Goal: Book appointment/travel/reservation

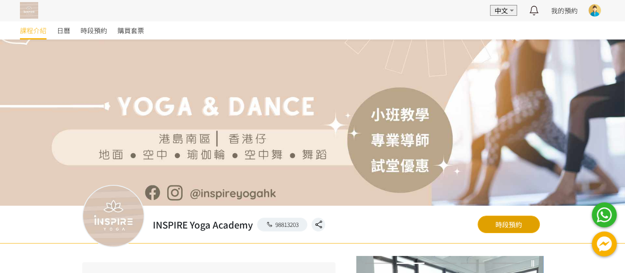
click at [515, 225] on link "時段預約" at bounding box center [508, 223] width 62 height 17
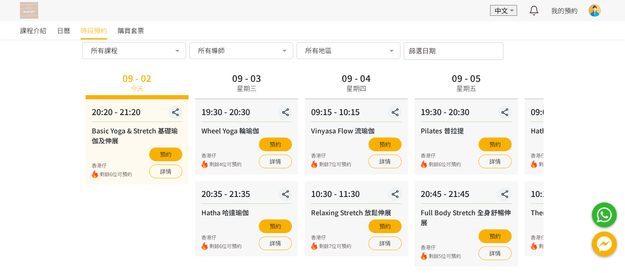
scroll to position [30, 0]
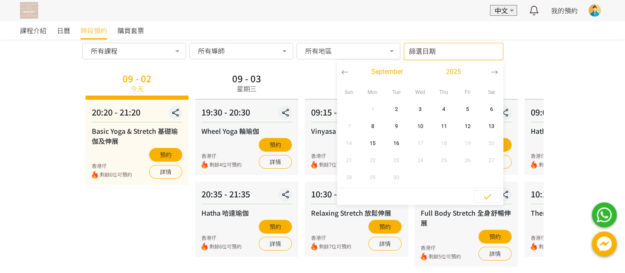
click at [481, 49] on input "篩選日期" at bounding box center [453, 51] width 100 height 17
click at [445, 127] on span "11" at bounding box center [443, 126] width 19 height 8
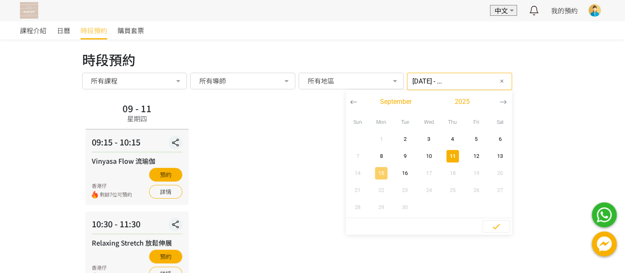
click at [372, 174] on span "15" at bounding box center [381, 173] width 19 height 8
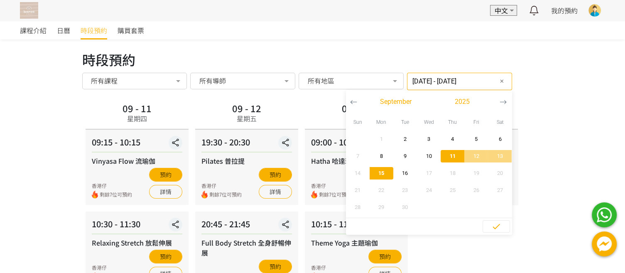
click at [554, 106] on div "課程介紹 日曆 時段預約 購買套票 時段預約 時段預約 所有課程 所有課程 Basic Yoga & Stretch 基礎瑜伽及伸展 Wheel Yoga 輪…" at bounding box center [312, 182] width 625 height 322
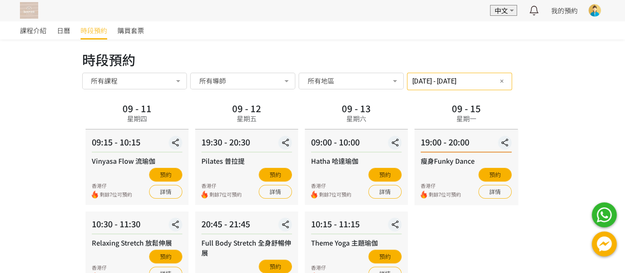
click at [433, 86] on input "2025-09-11 - 2025-09-15" at bounding box center [459, 81] width 105 height 17
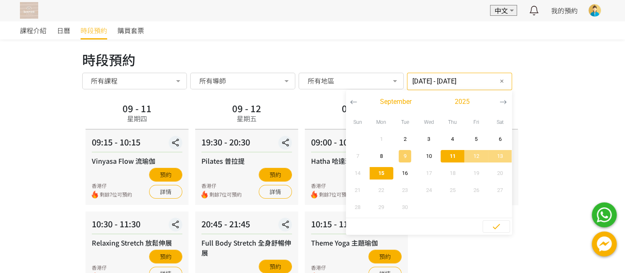
click at [396, 157] on span "9" at bounding box center [405, 156] width 19 height 8
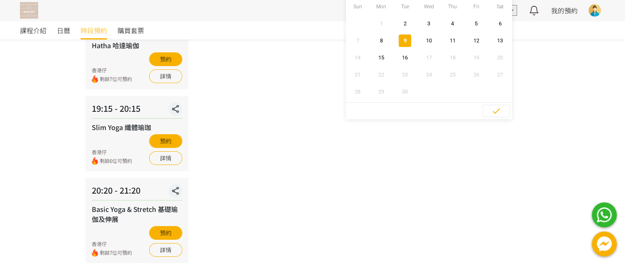
scroll to position [115, 0]
click at [445, 37] on span "11" at bounding box center [452, 41] width 19 height 8
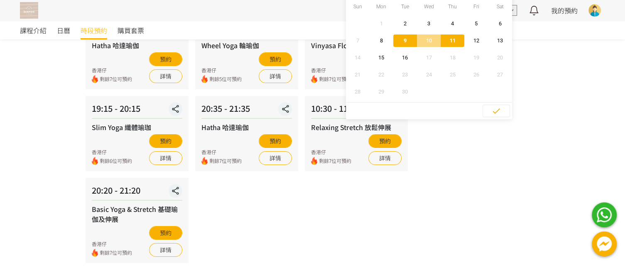
click at [283, 216] on div "09 - 10 星期三 19:30 - 20:30 Wheel Yoga 輪瑜伽 香港仔 剩餘5位可預約 預約 詳情 20:35 - 21:35 Hatha …" at bounding box center [247, 124] width 110 height 278
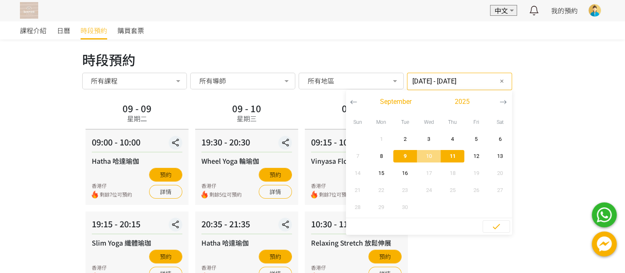
click at [424, 81] on input "2025-09-09 - 2025-09-11" at bounding box center [459, 81] width 105 height 17
click at [372, 156] on span "8" at bounding box center [381, 156] width 19 height 8
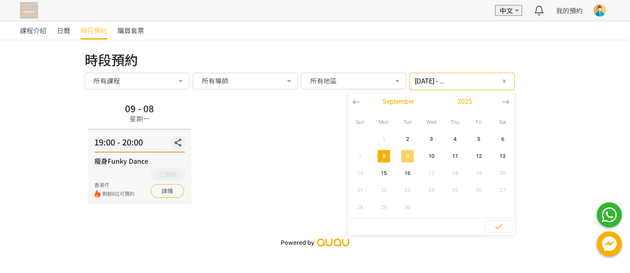
click at [399, 155] on span "9" at bounding box center [407, 156] width 19 height 8
type input "2025-09-08 - 2025-09-09"
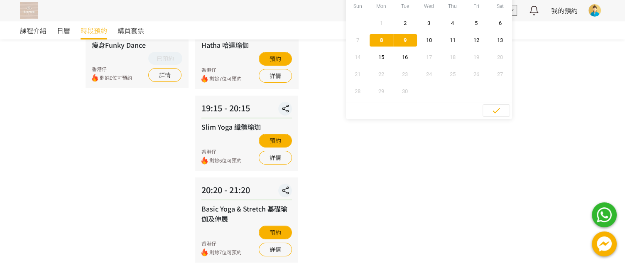
scroll to position [117, 0]
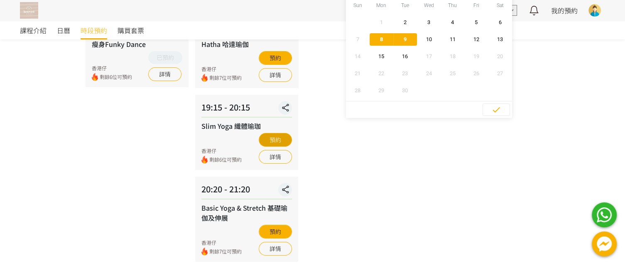
click at [276, 140] on button "預約" at bounding box center [275, 140] width 33 height 14
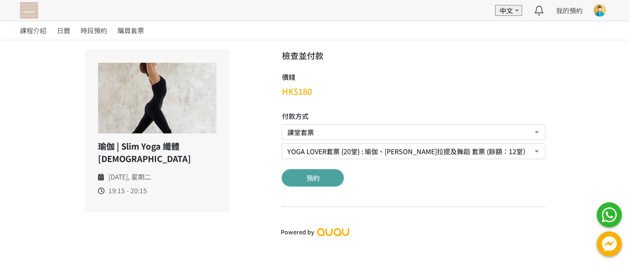
click at [310, 180] on button "預約" at bounding box center [312, 177] width 62 height 17
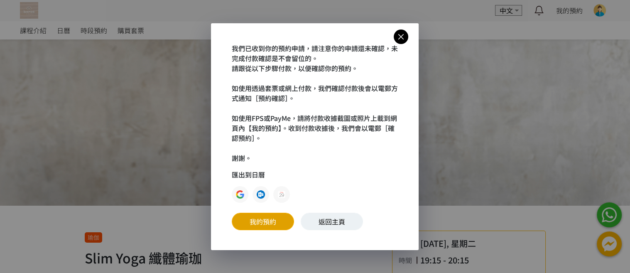
click at [257, 219] on link "我的預約" at bounding box center [263, 221] width 62 height 17
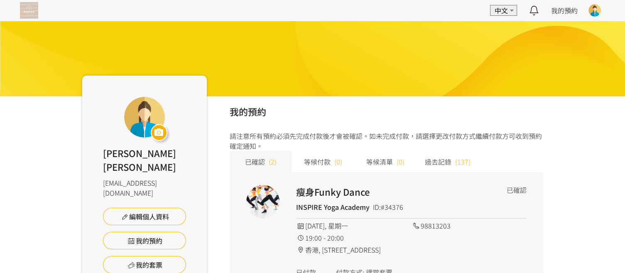
click at [32, 9] on img at bounding box center [29, 10] width 18 height 17
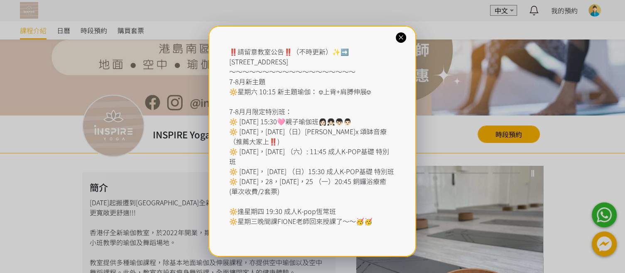
scroll to position [132, 0]
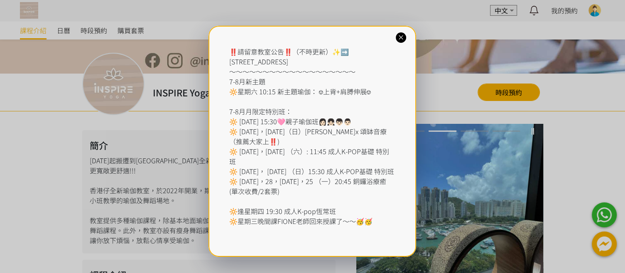
click at [402, 39] on icon at bounding box center [401, 38] width 8 height 8
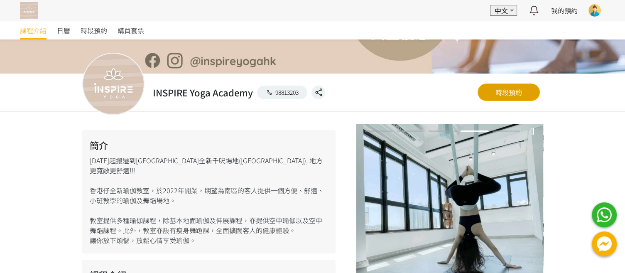
click at [519, 90] on link "時段預約" at bounding box center [508, 91] width 62 height 17
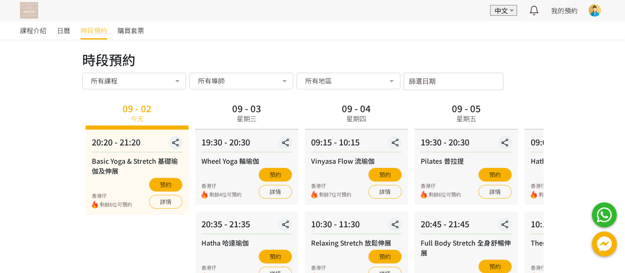
click at [484, 82] on input "篩選日期" at bounding box center [453, 81] width 100 height 17
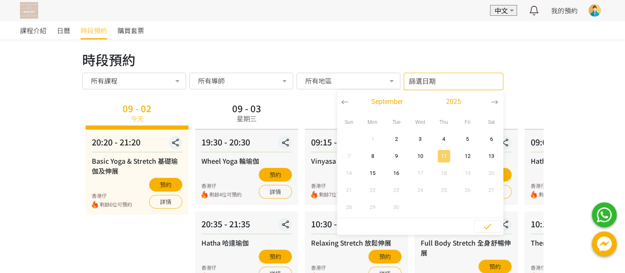
click at [444, 155] on span "11" at bounding box center [443, 156] width 19 height 8
type input "2025-09-11 - ..."
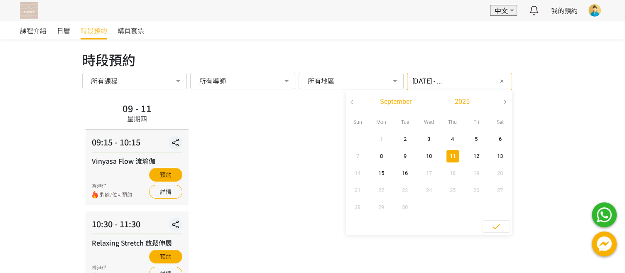
click at [33, 15] on img at bounding box center [29, 10] width 18 height 17
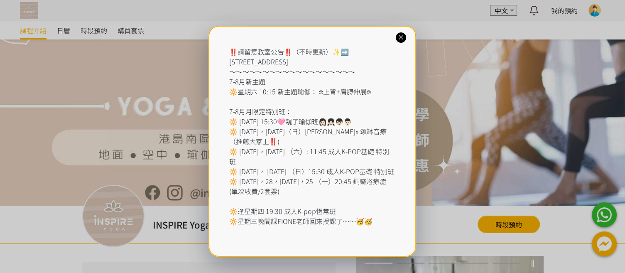
click at [400, 36] on icon at bounding box center [401, 38] width 8 height 8
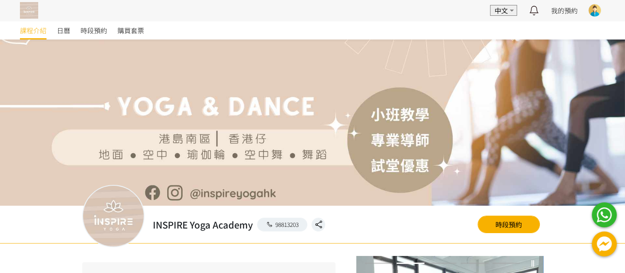
scroll to position [1, 0]
